Goal: Information Seeking & Learning: Learn about a topic

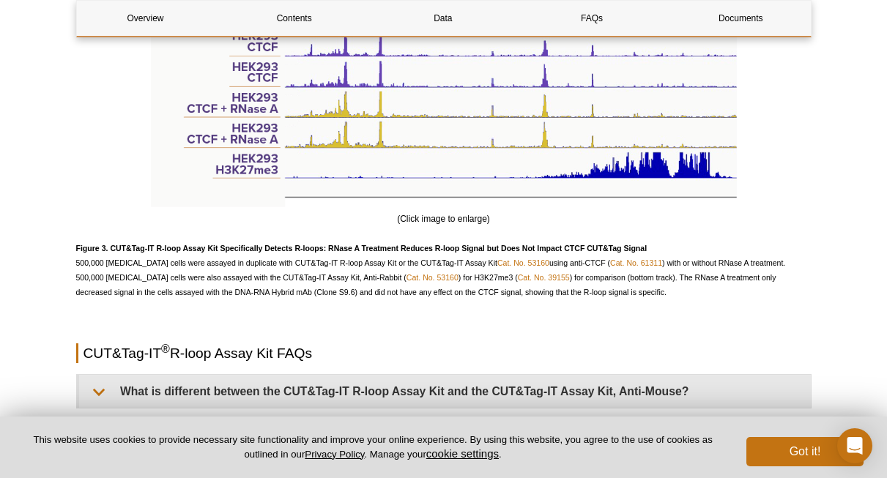
scroll to position [3076, 0]
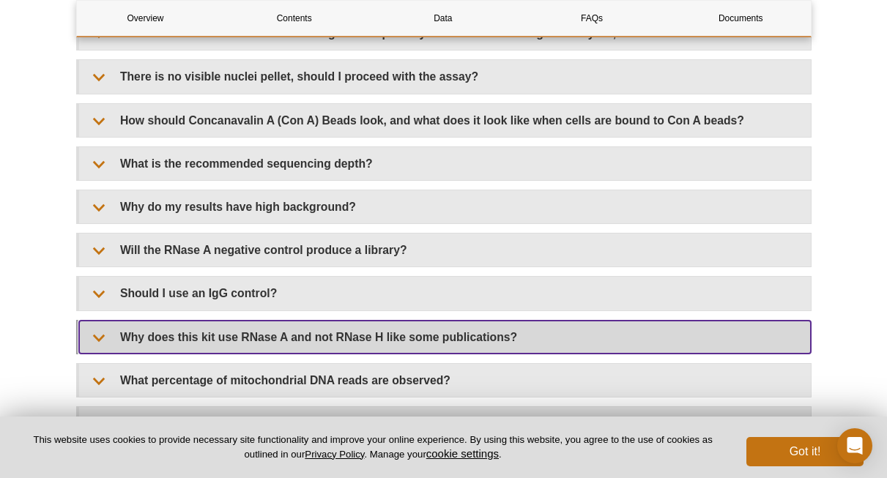
click at [297, 329] on summary "Why does this kit use RNase A and not RNase H like some publications?" at bounding box center [444, 337] width 731 height 33
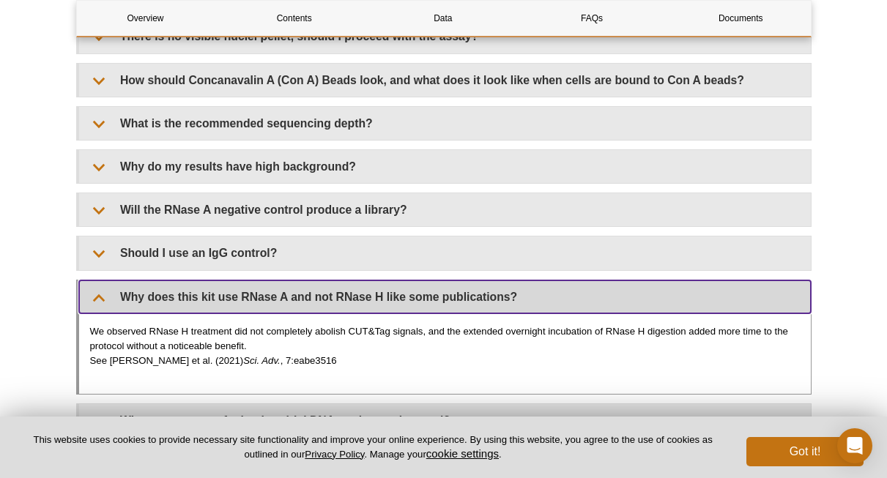
scroll to position [3172, 0]
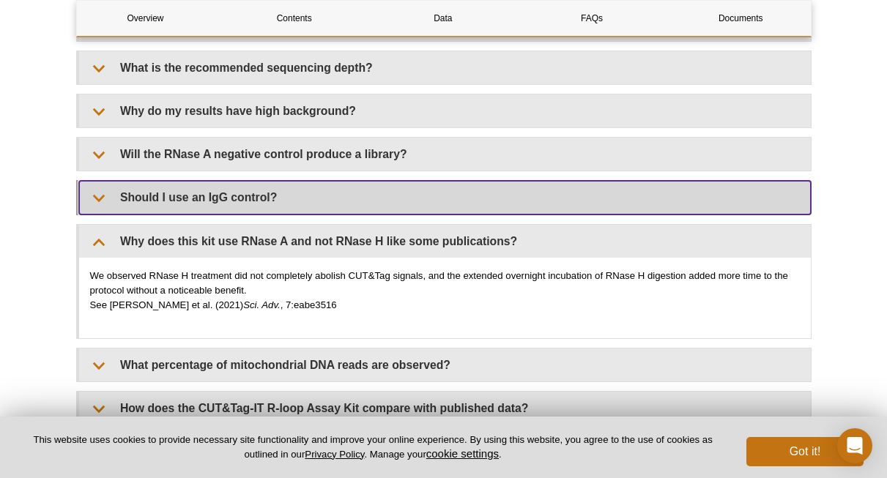
click at [223, 190] on summary "Should I use an IgG control?" at bounding box center [444, 197] width 731 height 33
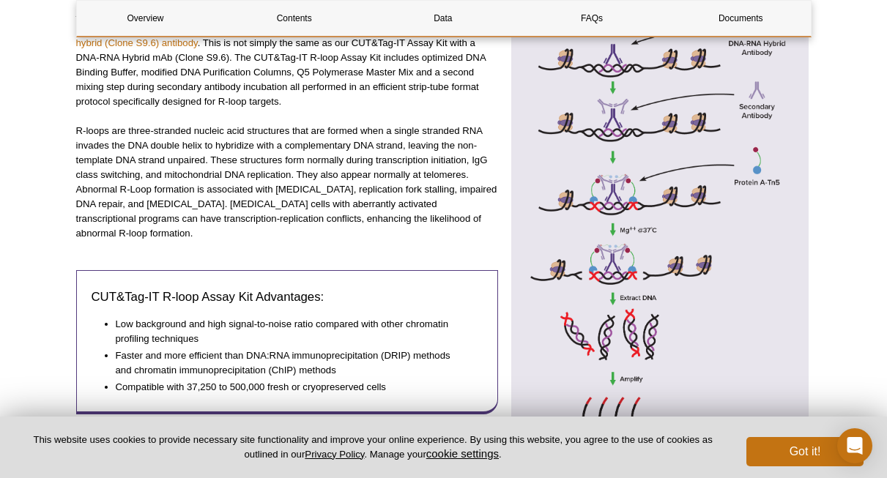
scroll to position [617, 0]
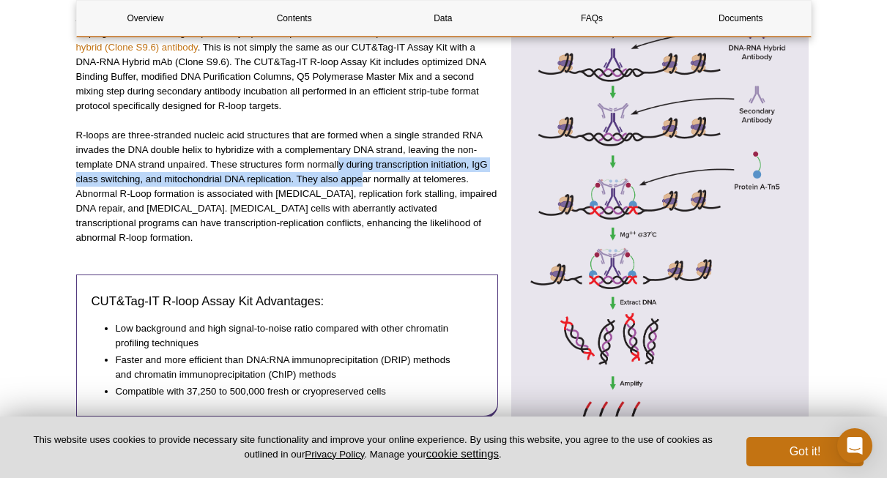
drag, startPoint x: 340, startPoint y: 162, endPoint x: 363, endPoint y: 179, distance: 29.3
click at [363, 179] on p "R-loops are three-stranded nucleic acid structures that are formed when a singl…" at bounding box center [287, 186] width 422 height 117
click at [364, 180] on p "R-loops are three-stranded nucleic acid structures that are formed when a singl…" at bounding box center [287, 186] width 422 height 117
drag, startPoint x: 362, startPoint y: 163, endPoint x: 386, endPoint y: 177, distance: 28.3
click at [386, 177] on p "R-loops are three-stranded nucleic acid structures that are formed when a singl…" at bounding box center [287, 186] width 422 height 117
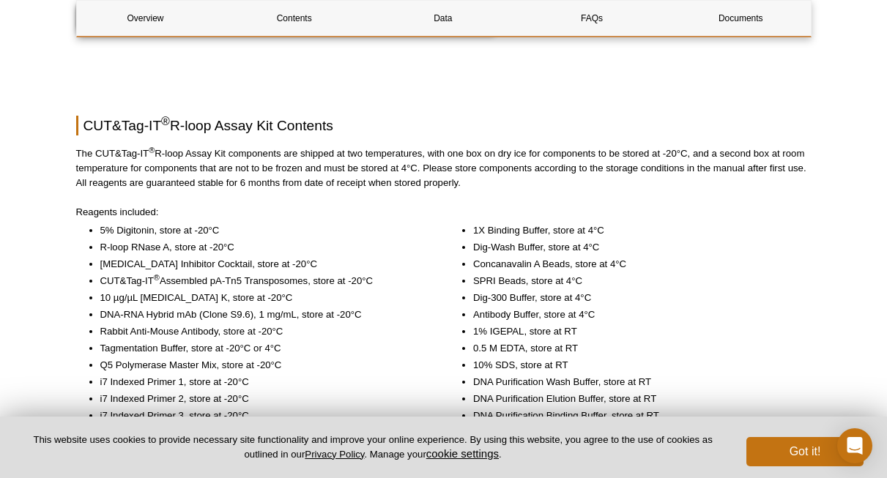
scroll to position [1128, 0]
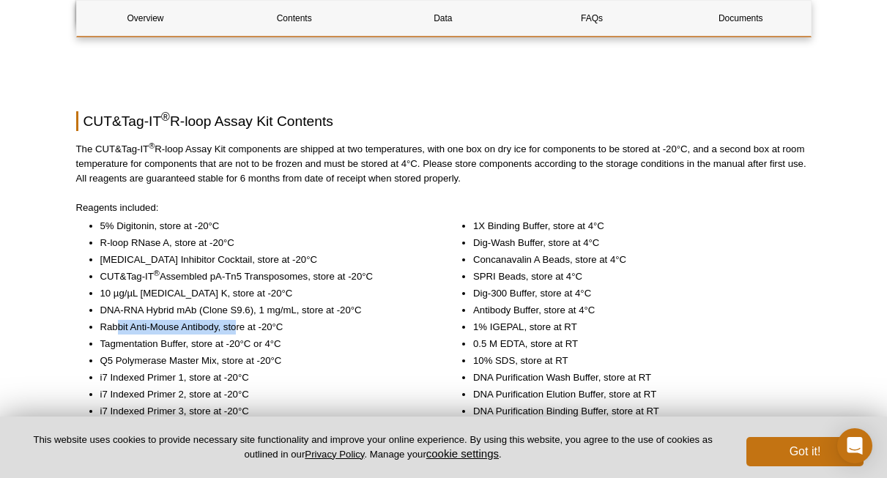
drag, startPoint x: 118, startPoint y: 310, endPoint x: 234, endPoint y: 311, distance: 116.4
click at [234, 320] on li "Rabbit Anti-Mouse Antibody, store at -20°C" at bounding box center [262, 327] width 324 height 15
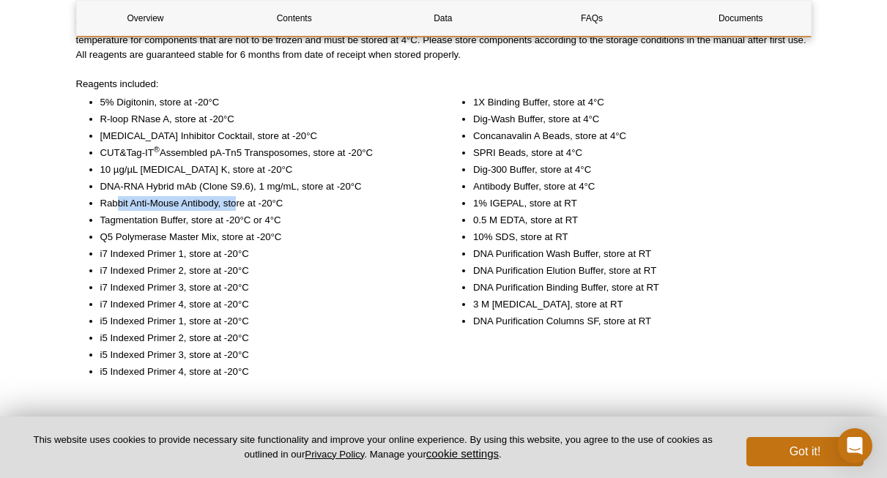
scroll to position [1253, 0]
